Goal: Information Seeking & Learning: Check status

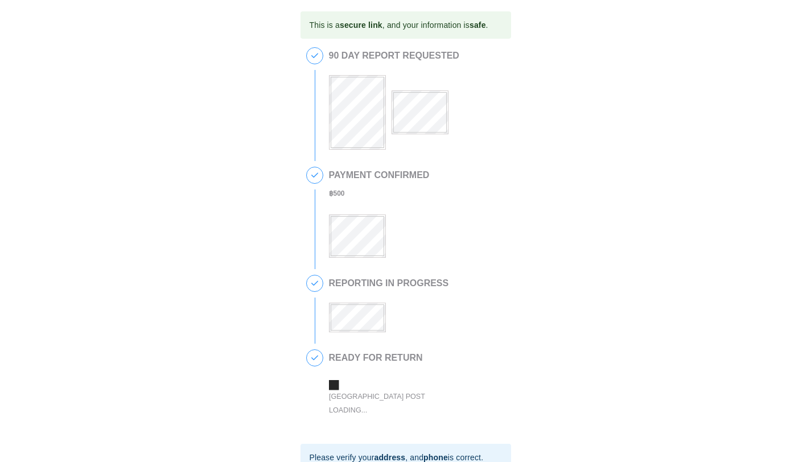
scroll to position [153, 0]
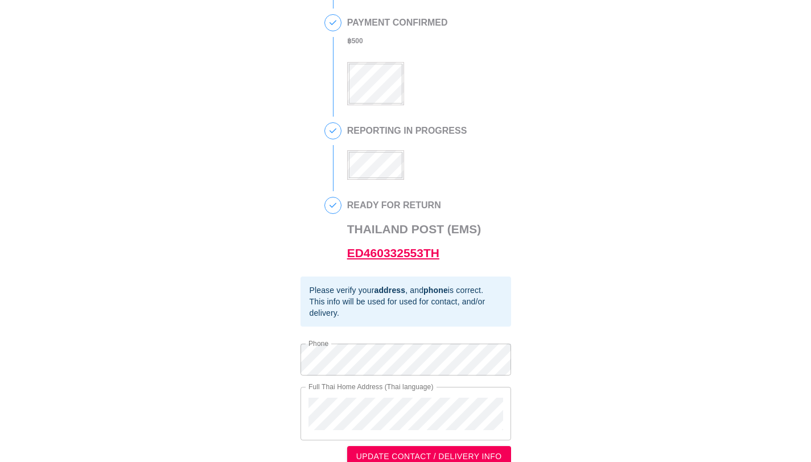
click at [368, 251] on link "ED460332553TH" at bounding box center [393, 252] width 92 height 13
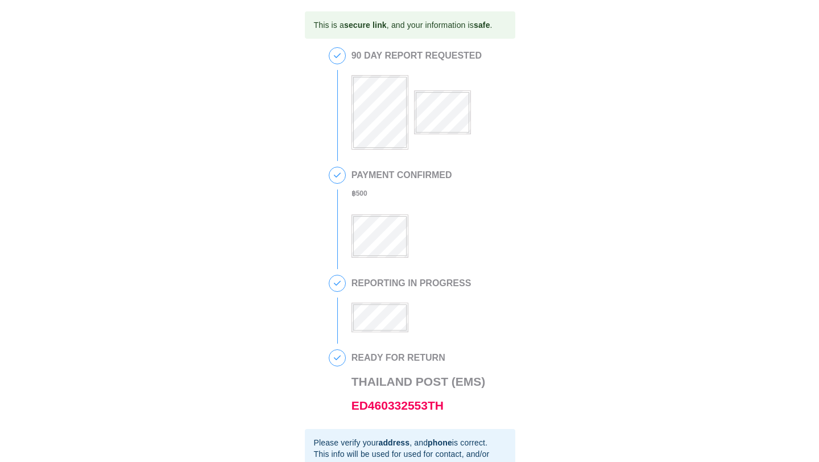
scroll to position [171, 0]
